Goal: Find specific page/section: Find specific page/section

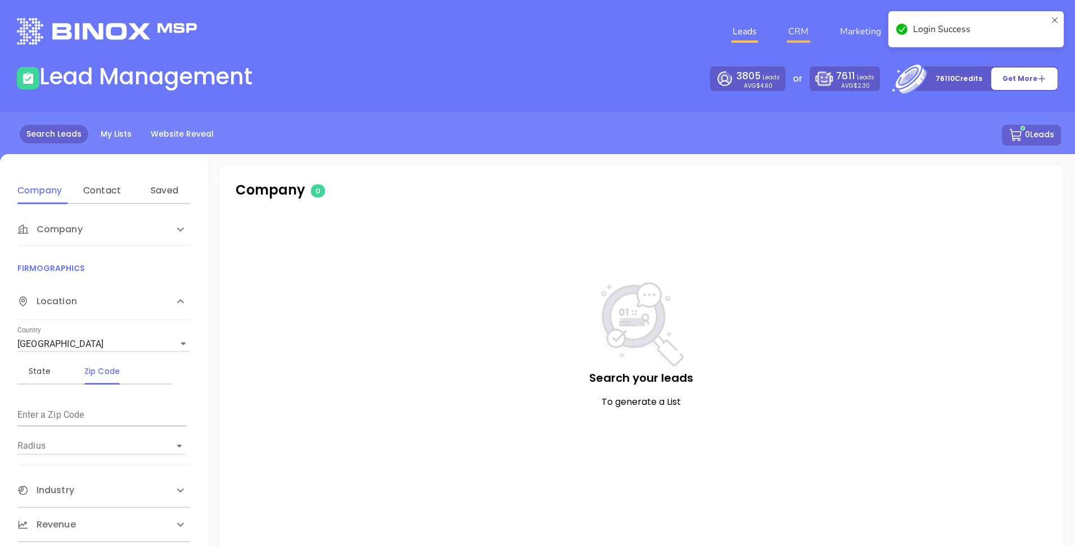
click at [796, 29] on link "CRM" at bounding box center [797, 31] width 29 height 22
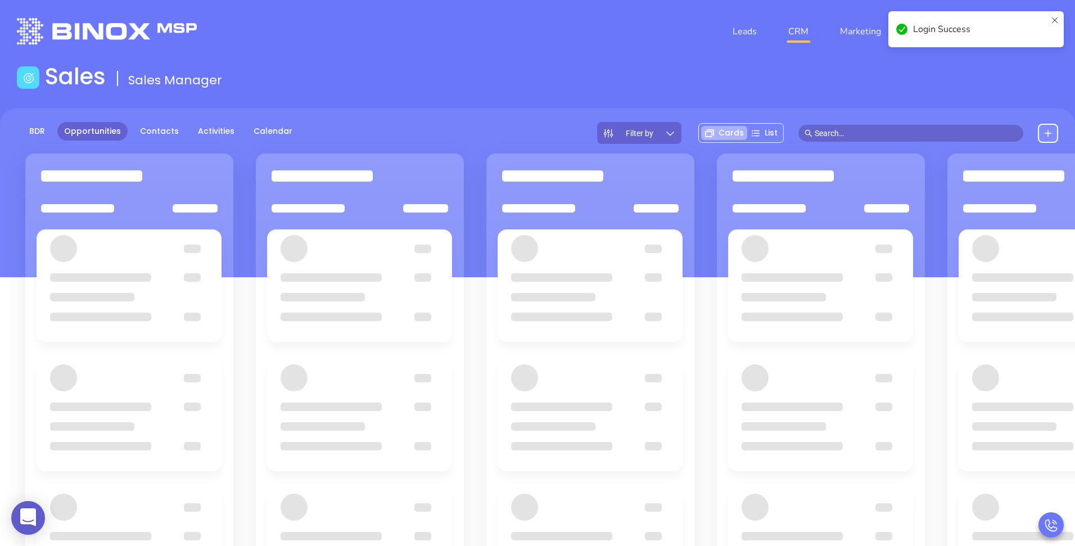
click at [138, 106] on main "Sales Sales Manager BDR Opportunities Contacts Activities Calendar Filter by Ca…" at bounding box center [537, 372] width 1075 height 619
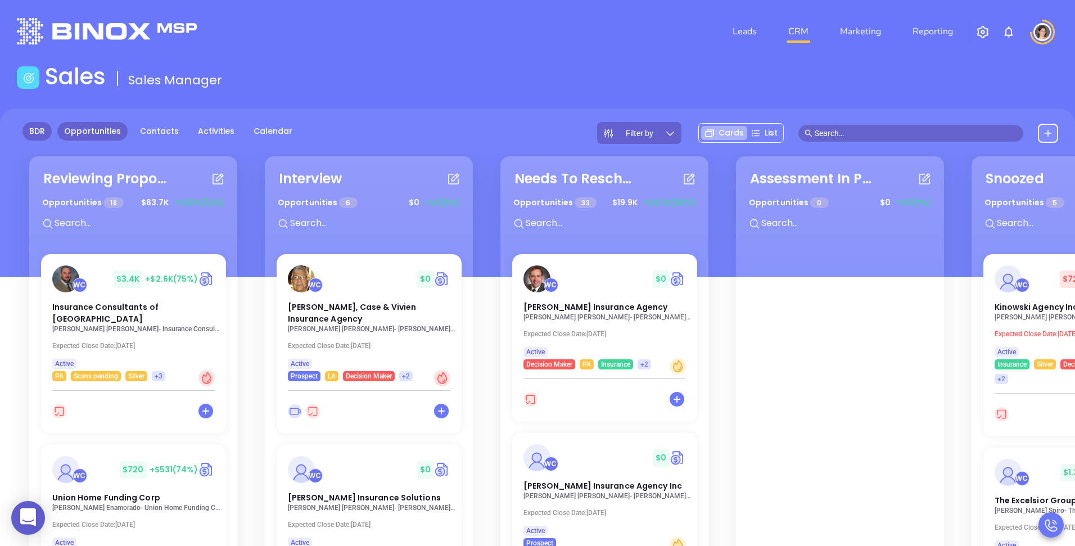
click at [37, 125] on link "BDR" at bounding box center [36, 131] width 29 height 19
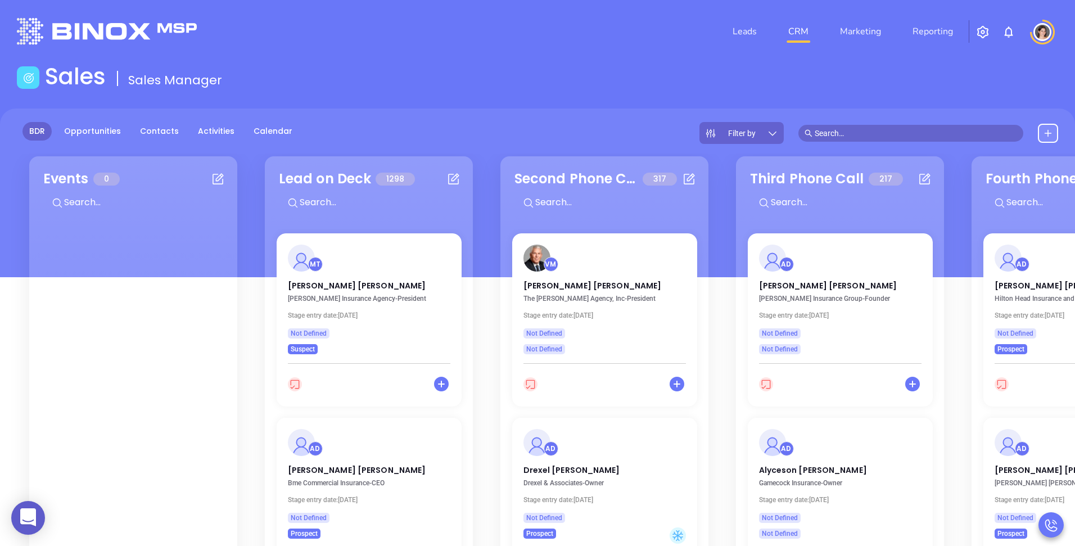
click at [764, 130] on div "Filter by" at bounding box center [741, 133] width 84 height 22
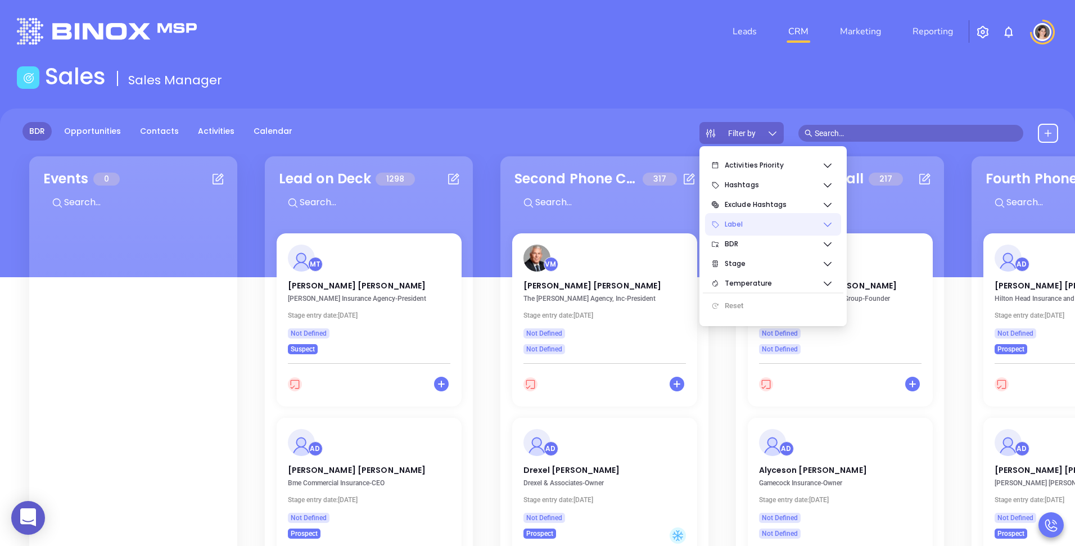
click at [742, 225] on span "Label" at bounding box center [772, 224] width 97 height 22
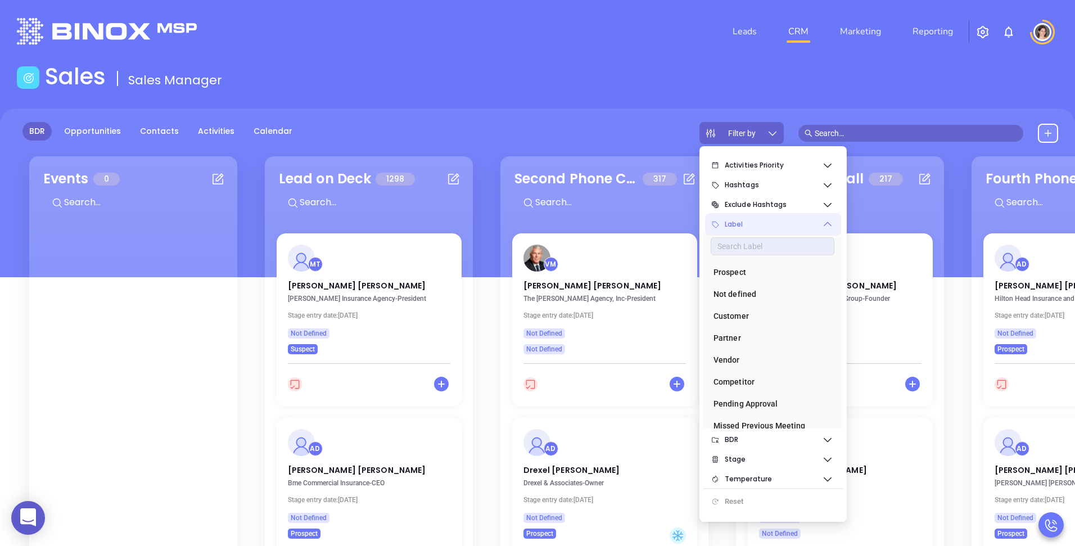
click at [742, 225] on span "Label" at bounding box center [772, 224] width 97 height 22
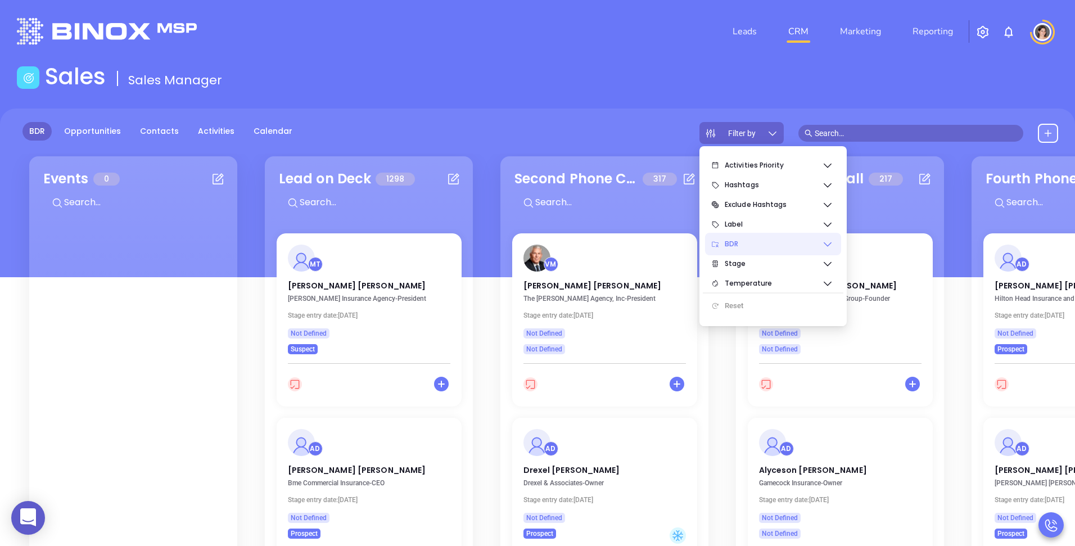
click at [742, 246] on span "BDR" at bounding box center [772, 244] width 97 height 22
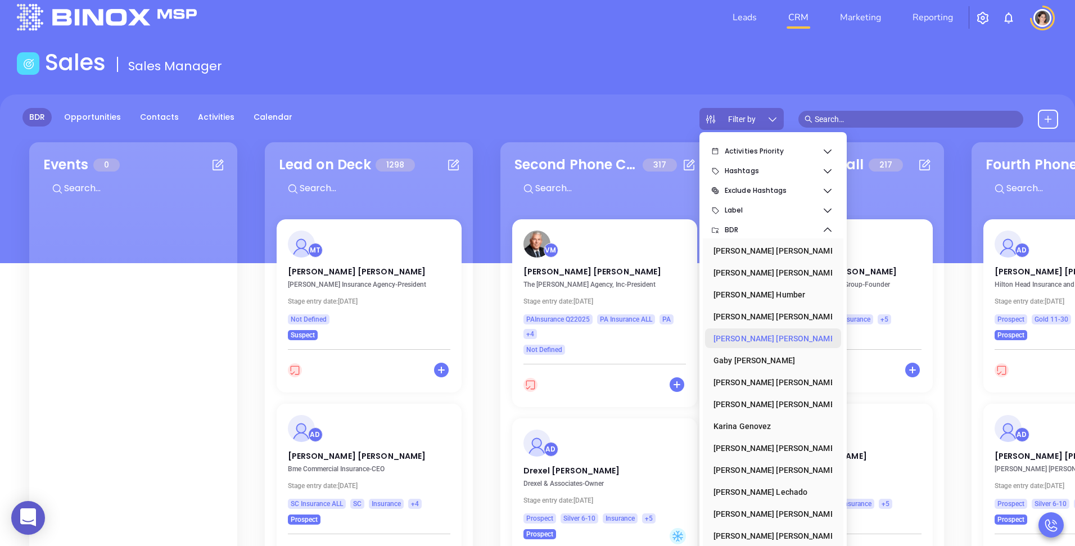
scroll to position [19, 0]
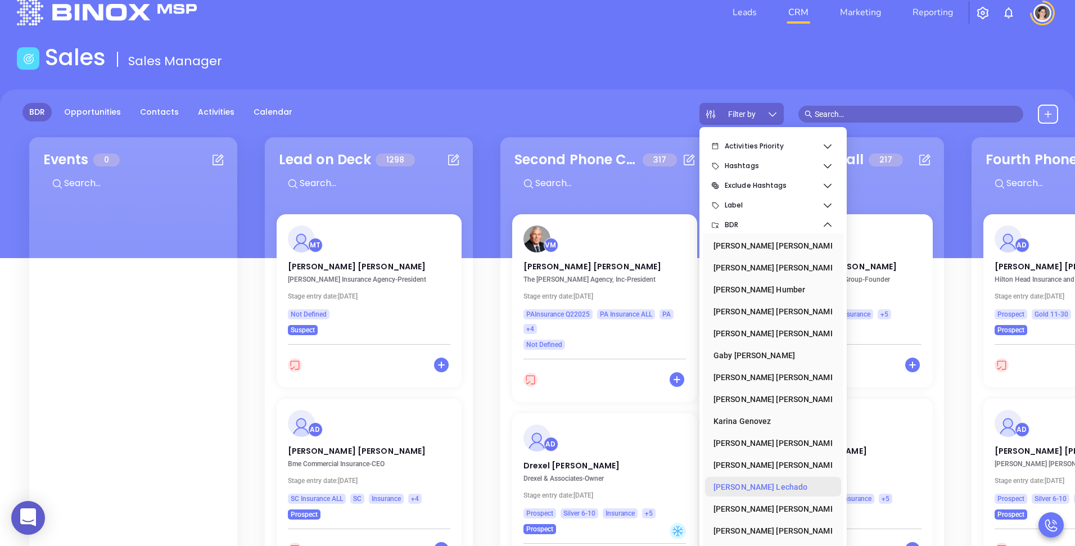
click at [743, 486] on div "[PERSON_NAME]" at bounding box center [769, 486] width 112 height 22
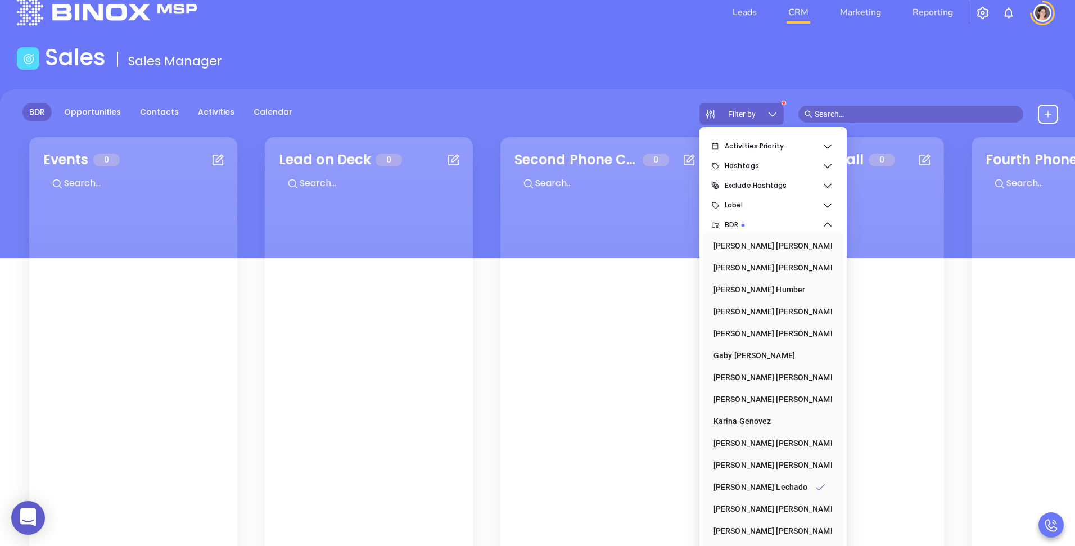
click at [597, 126] on div "BDR Opportunities Contacts Activities Calendar Filter by" at bounding box center [537, 173] width 1075 height 169
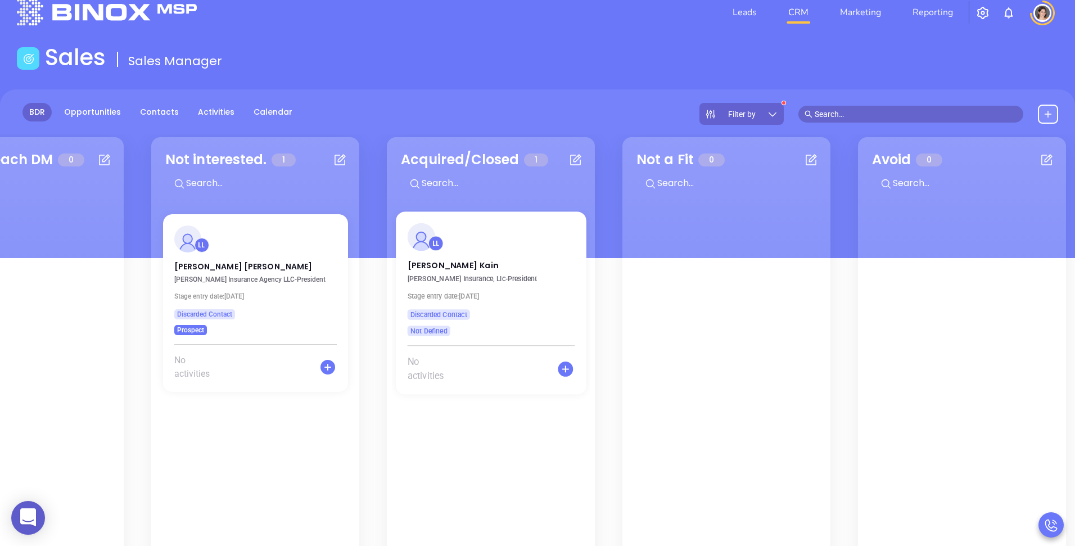
scroll to position [0, 1285]
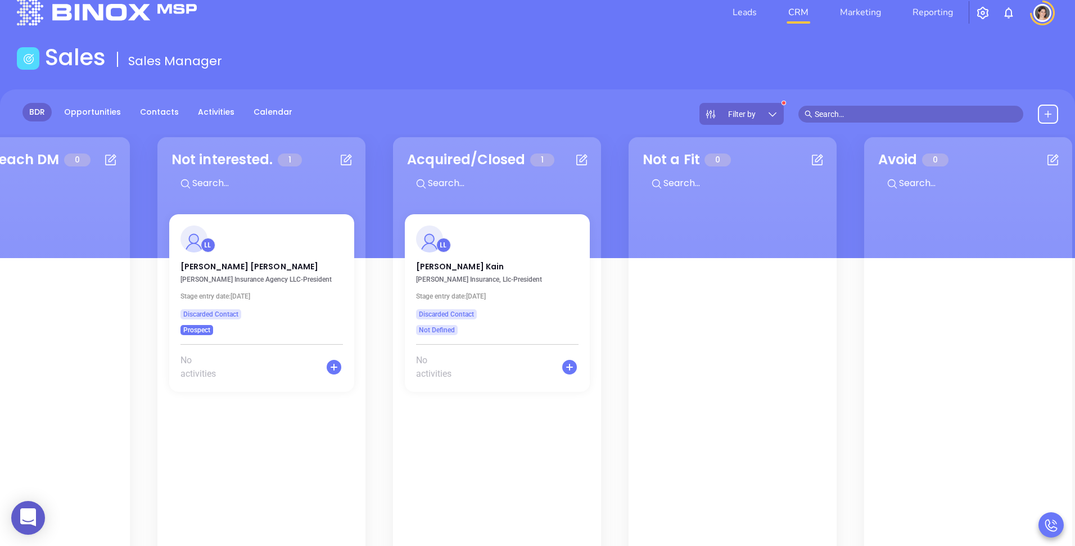
click at [742, 110] on span "Filter by" at bounding box center [742, 114] width 28 height 8
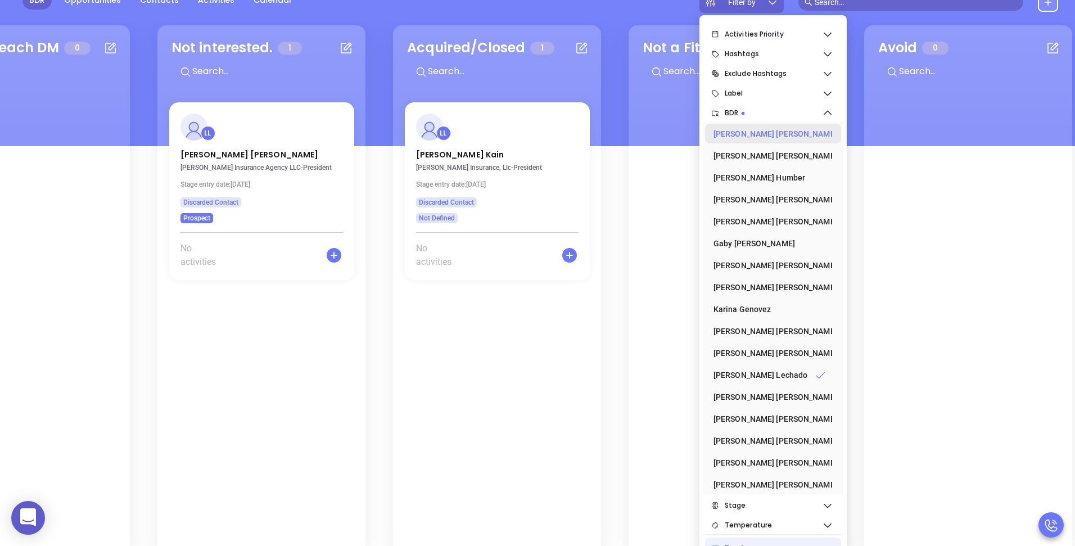
scroll to position [162, 0]
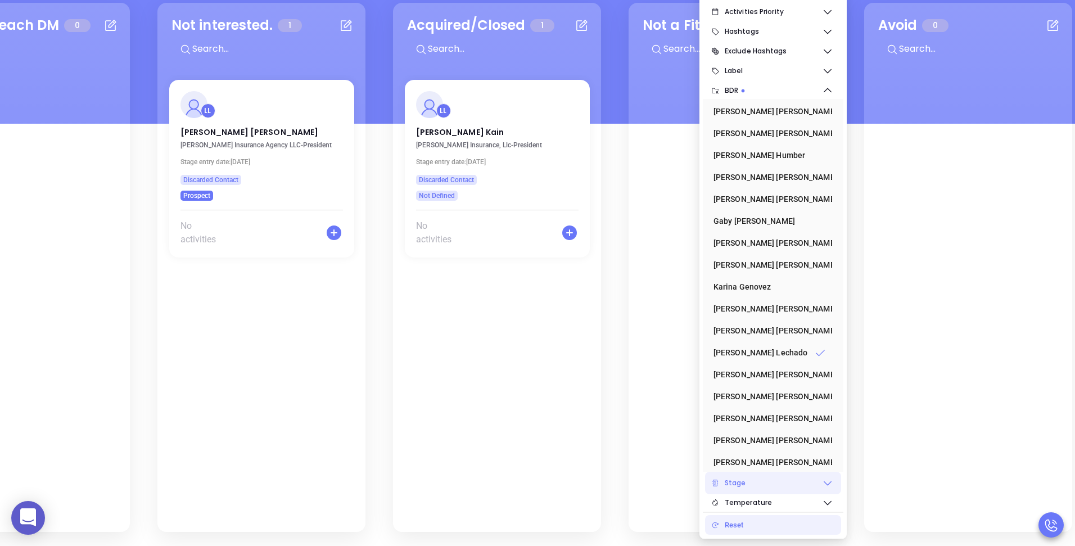
click at [788, 481] on span "Stage" at bounding box center [772, 483] width 97 height 22
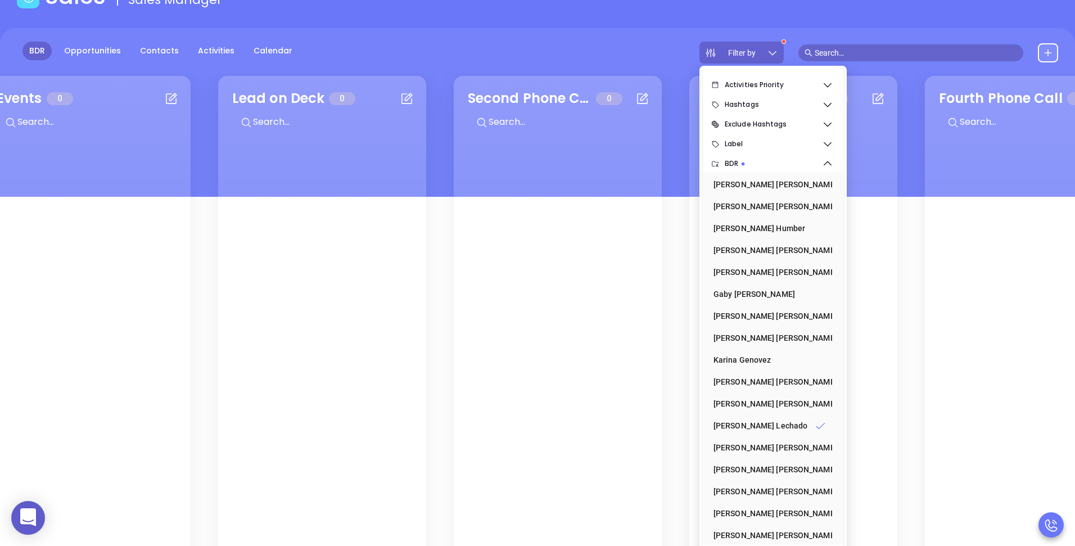
scroll to position [0, 28]
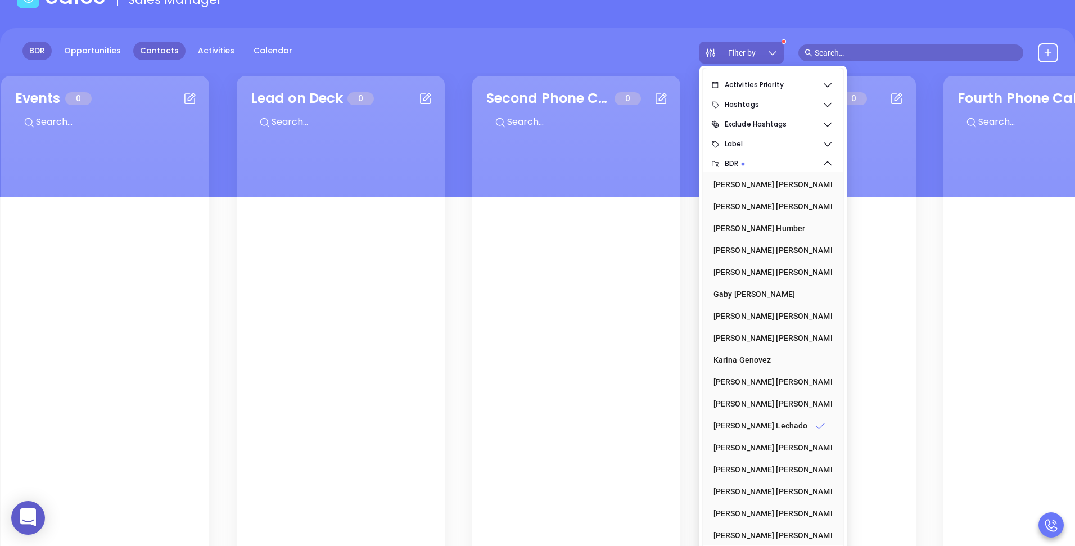
click at [158, 52] on link "Contacts" at bounding box center [159, 51] width 52 height 19
